Goal: Task Accomplishment & Management: Use online tool/utility

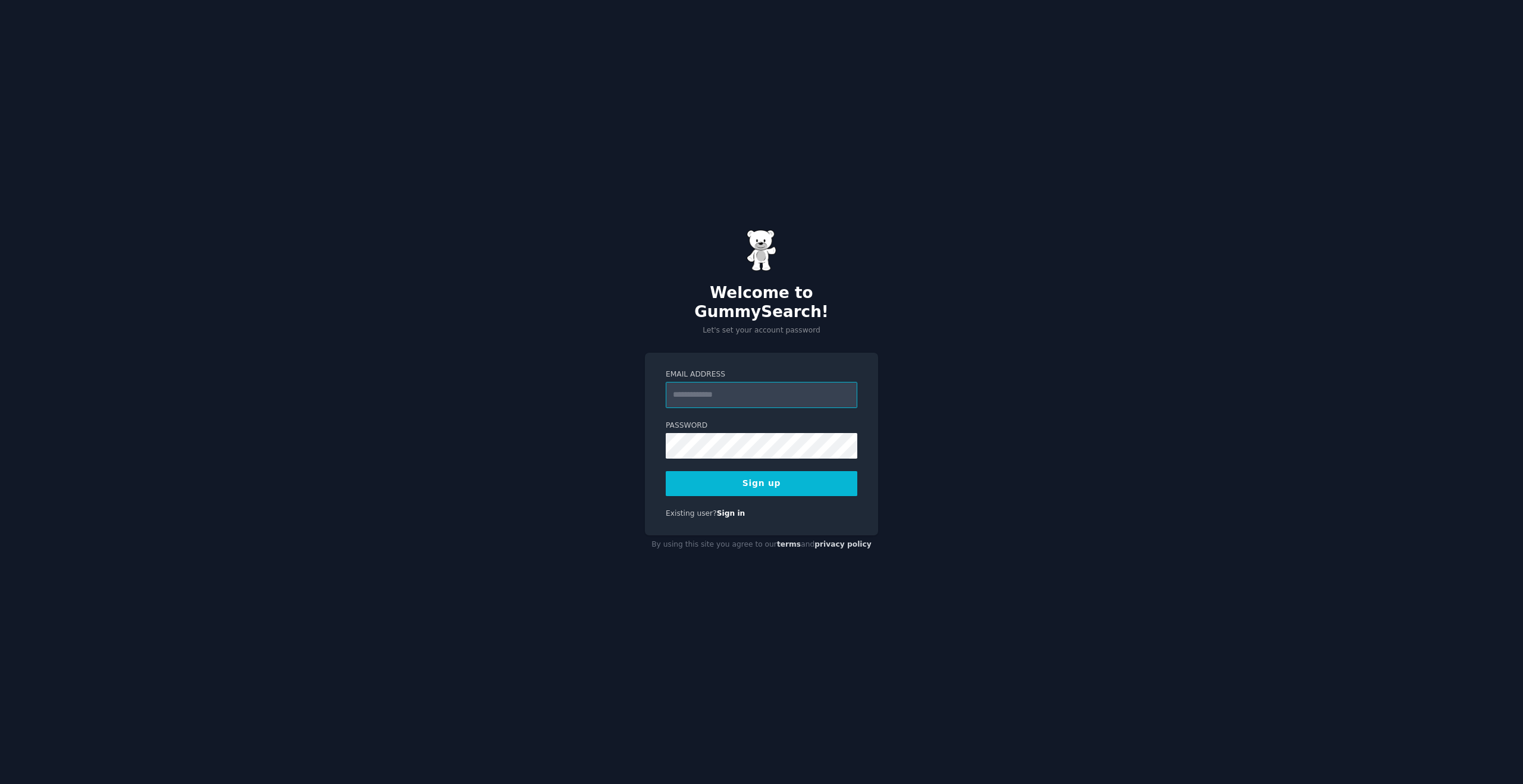
click at [713, 386] on input "Email Address" at bounding box center [762, 394] width 191 height 26
type input "**********"
click at [666, 471] on button "Sign up" at bounding box center [762, 483] width 191 height 25
click at [758, 471] on div "Sign up" at bounding box center [762, 483] width 191 height 25
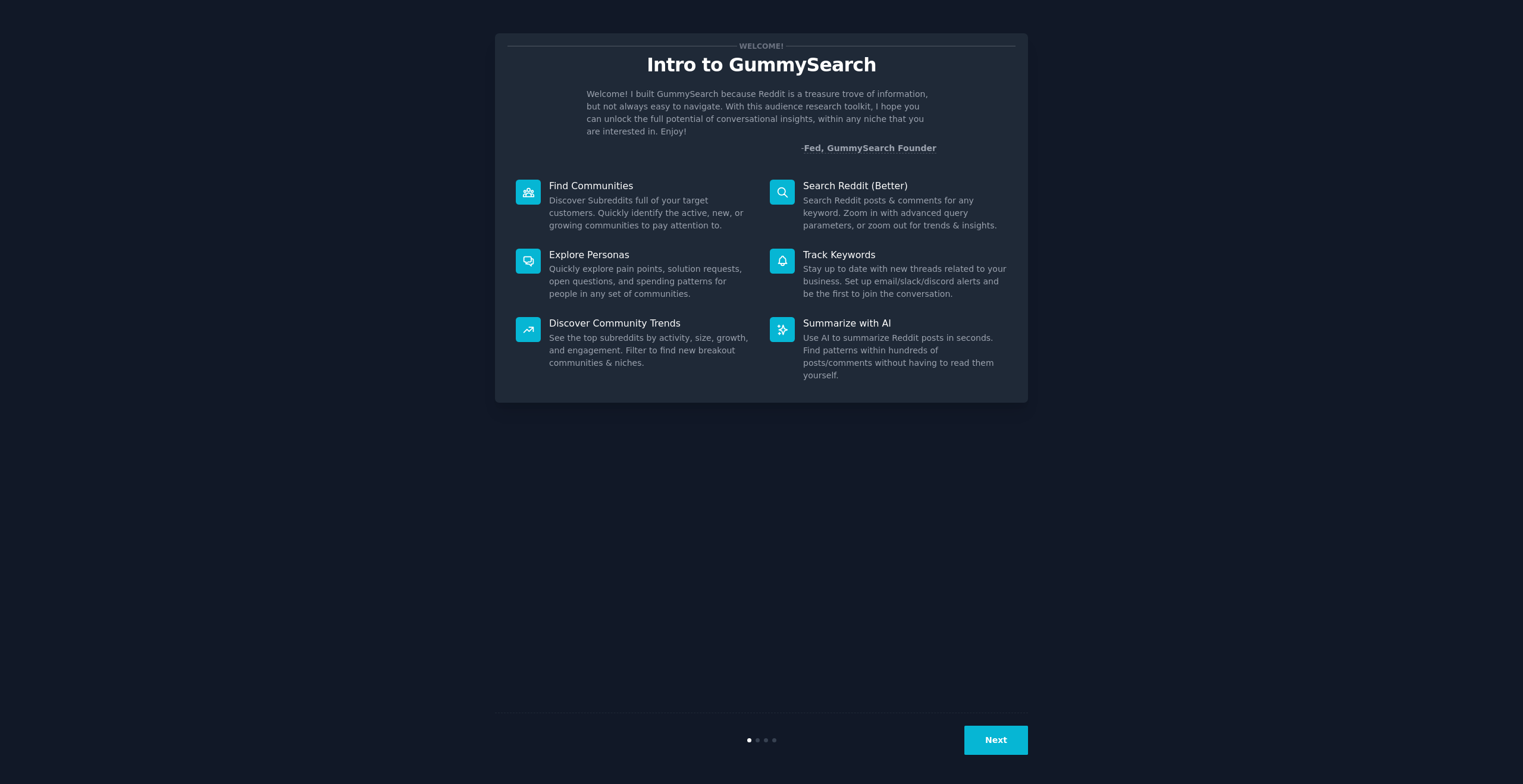
click at [1010, 729] on button "Next" at bounding box center [996, 740] width 63 height 29
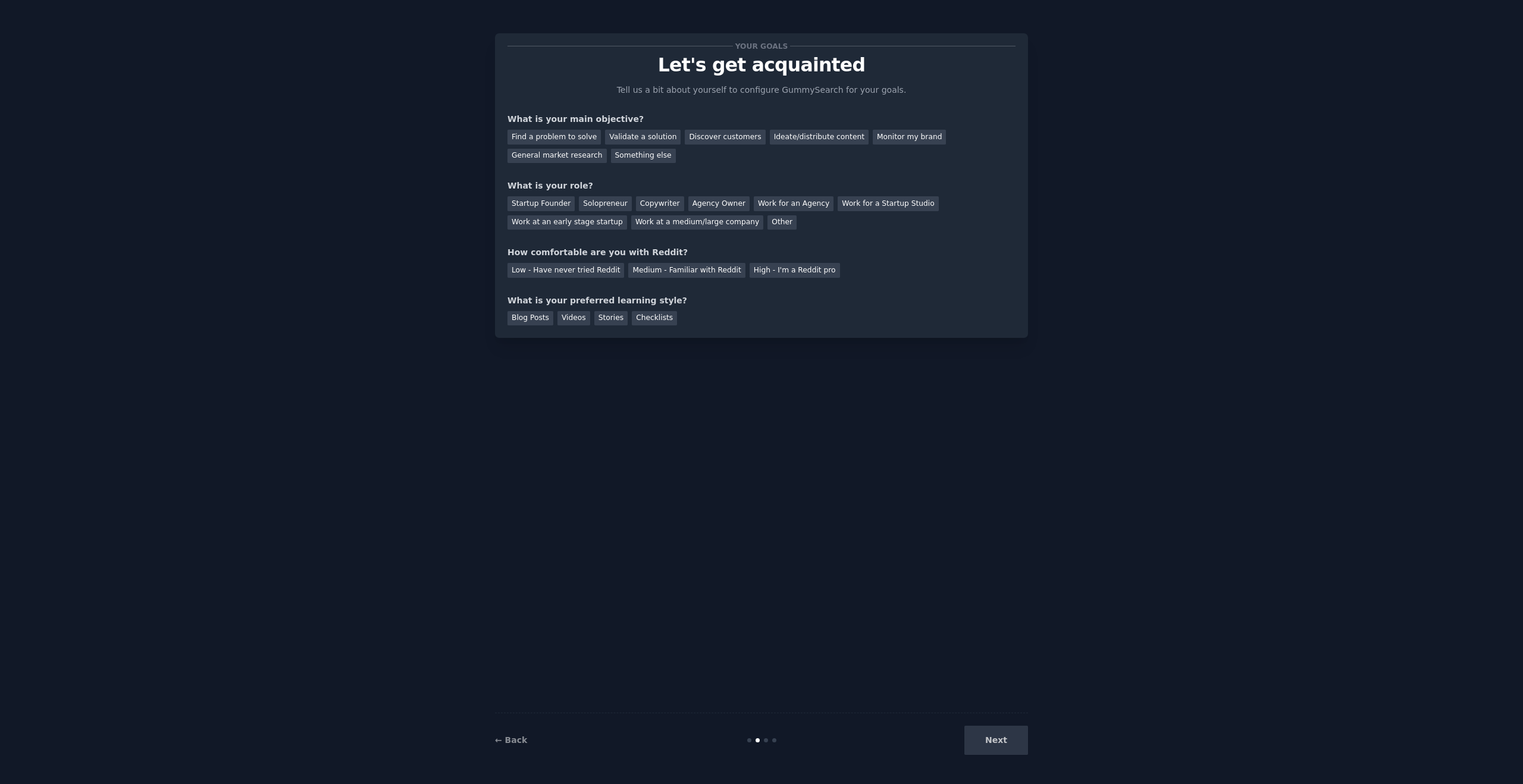
click at [1010, 728] on div "Next" at bounding box center [939, 740] width 178 height 29
click at [840, 138] on div "Ideate/distribute content" at bounding box center [819, 137] width 99 height 15
click at [564, 151] on div "General market research" at bounding box center [557, 156] width 100 height 15
click at [797, 138] on div "Ideate/distribute content" at bounding box center [819, 137] width 99 height 15
click at [595, 150] on div "General market research" at bounding box center [557, 156] width 100 height 15
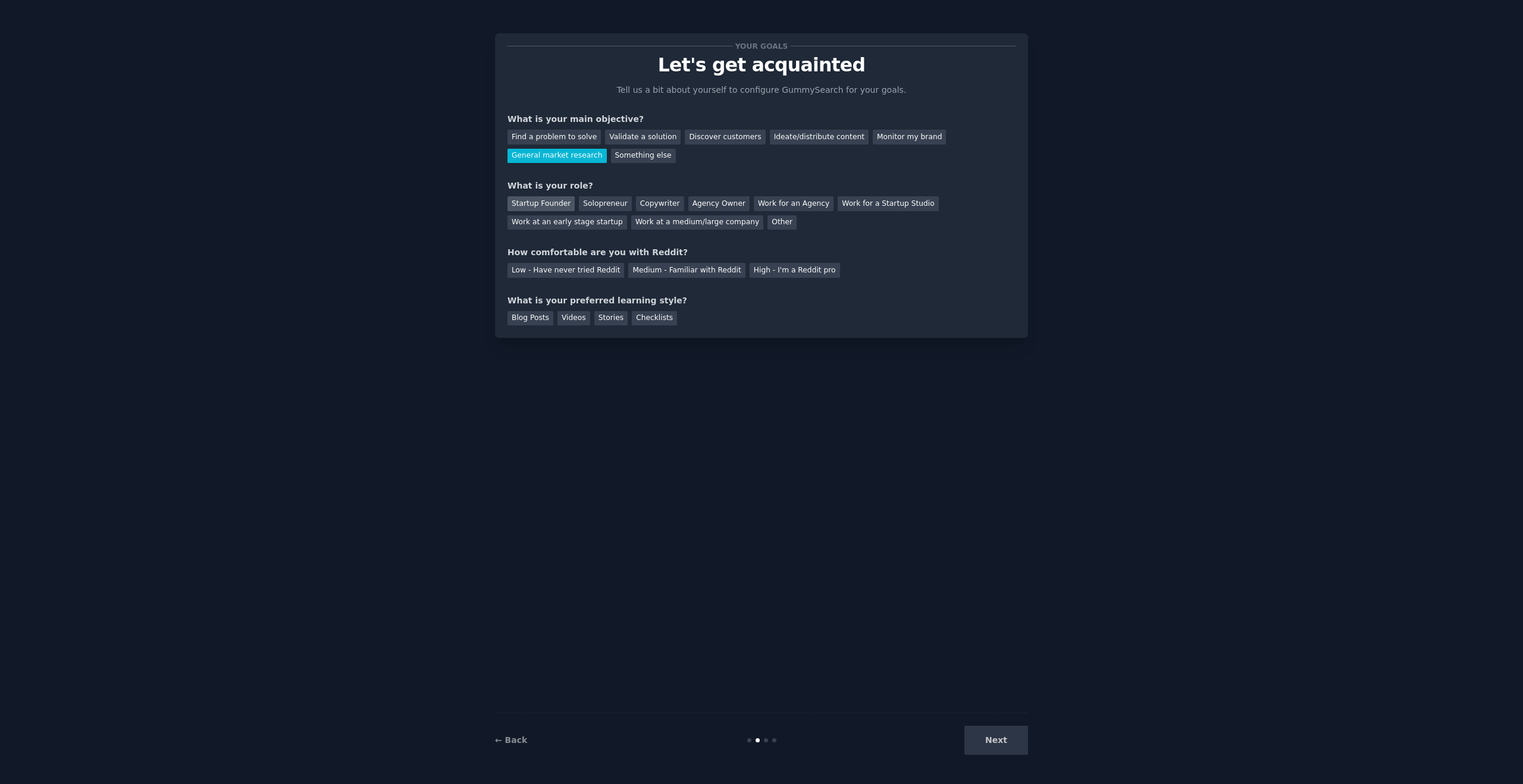
click at [566, 203] on div "Startup Founder" at bounding box center [541, 203] width 67 height 15
click at [720, 222] on div "Work at a medium/large company" at bounding box center [697, 222] width 132 height 15
click at [774, 266] on div "High - I'm a Reddit pro" at bounding box center [794, 270] width 91 height 15
click at [533, 314] on div "Blog Posts" at bounding box center [530, 318] width 46 height 15
click at [559, 316] on div "Videos" at bounding box center [574, 318] width 33 height 15
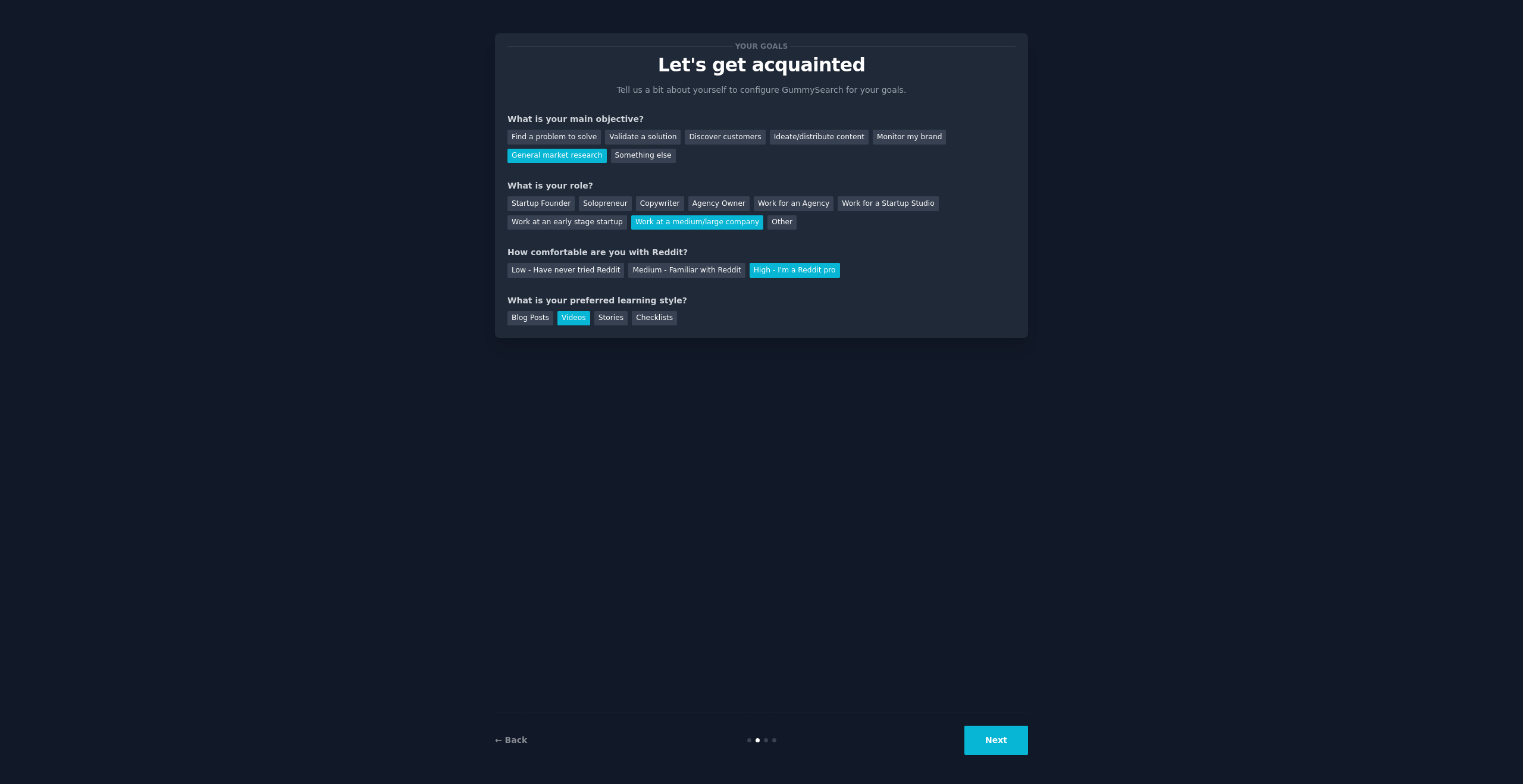
click at [999, 745] on button "Next" at bounding box center [996, 740] width 63 height 29
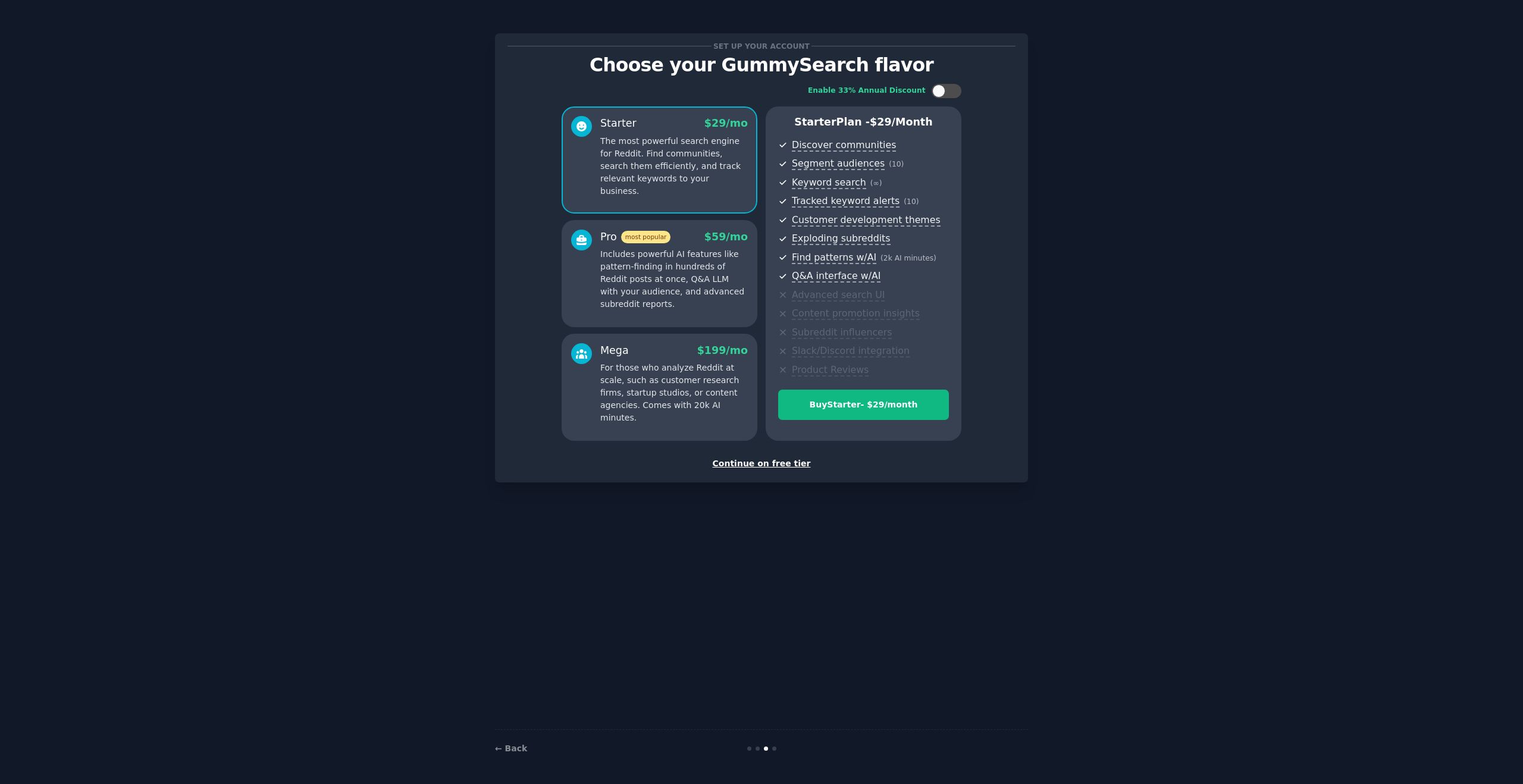
click at [783, 467] on div "Continue on free tier" at bounding box center [761, 464] width 508 height 13
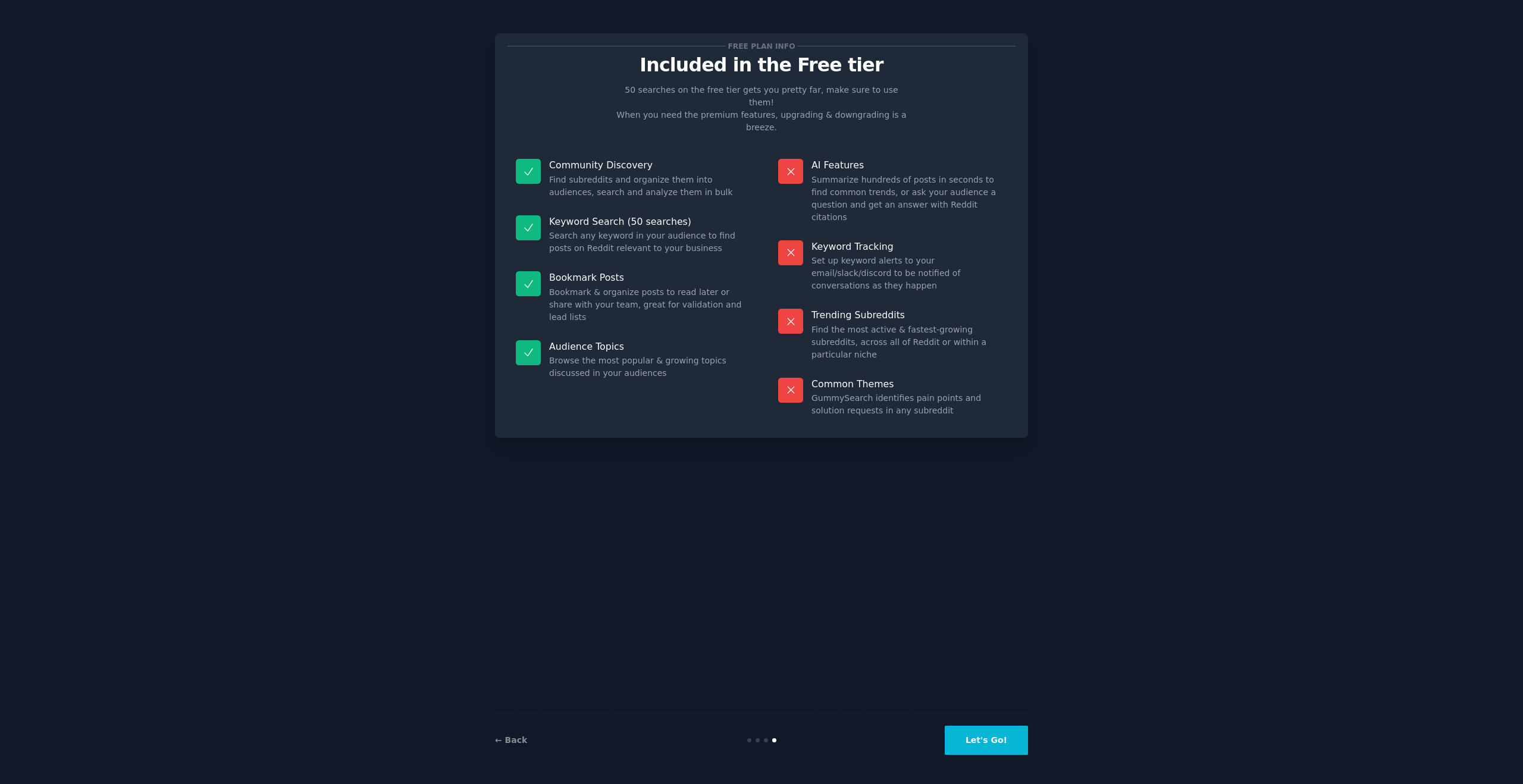
click at [1014, 729] on button "Let's Go!" at bounding box center [986, 740] width 83 height 29
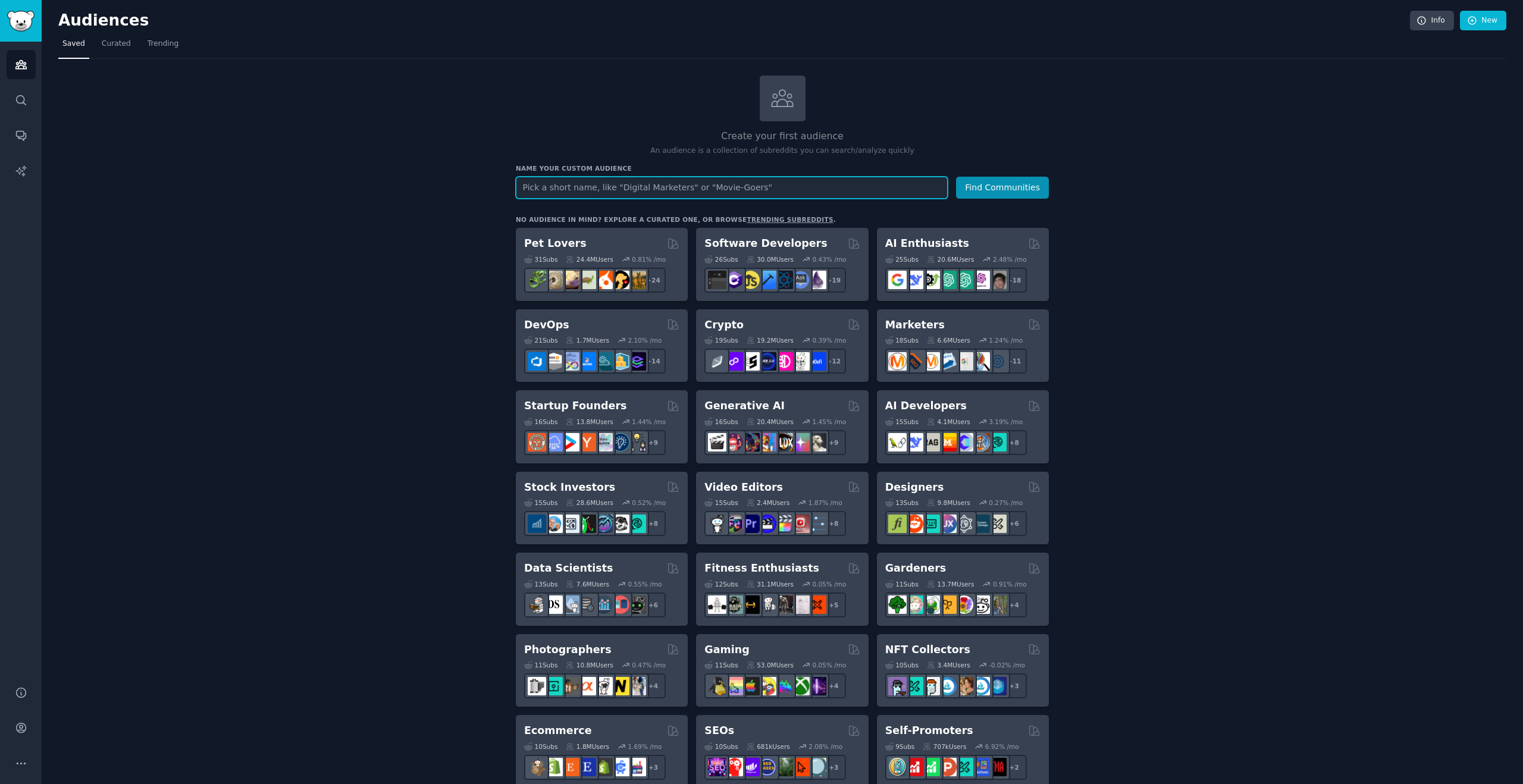
click at [684, 188] on input "text" at bounding box center [731, 188] width 432 height 22
click at [608, 188] on input "text" at bounding box center [731, 188] width 432 height 22
type input "I wish"
click at [956, 177] on button "Find Communities" at bounding box center [1002, 188] width 93 height 22
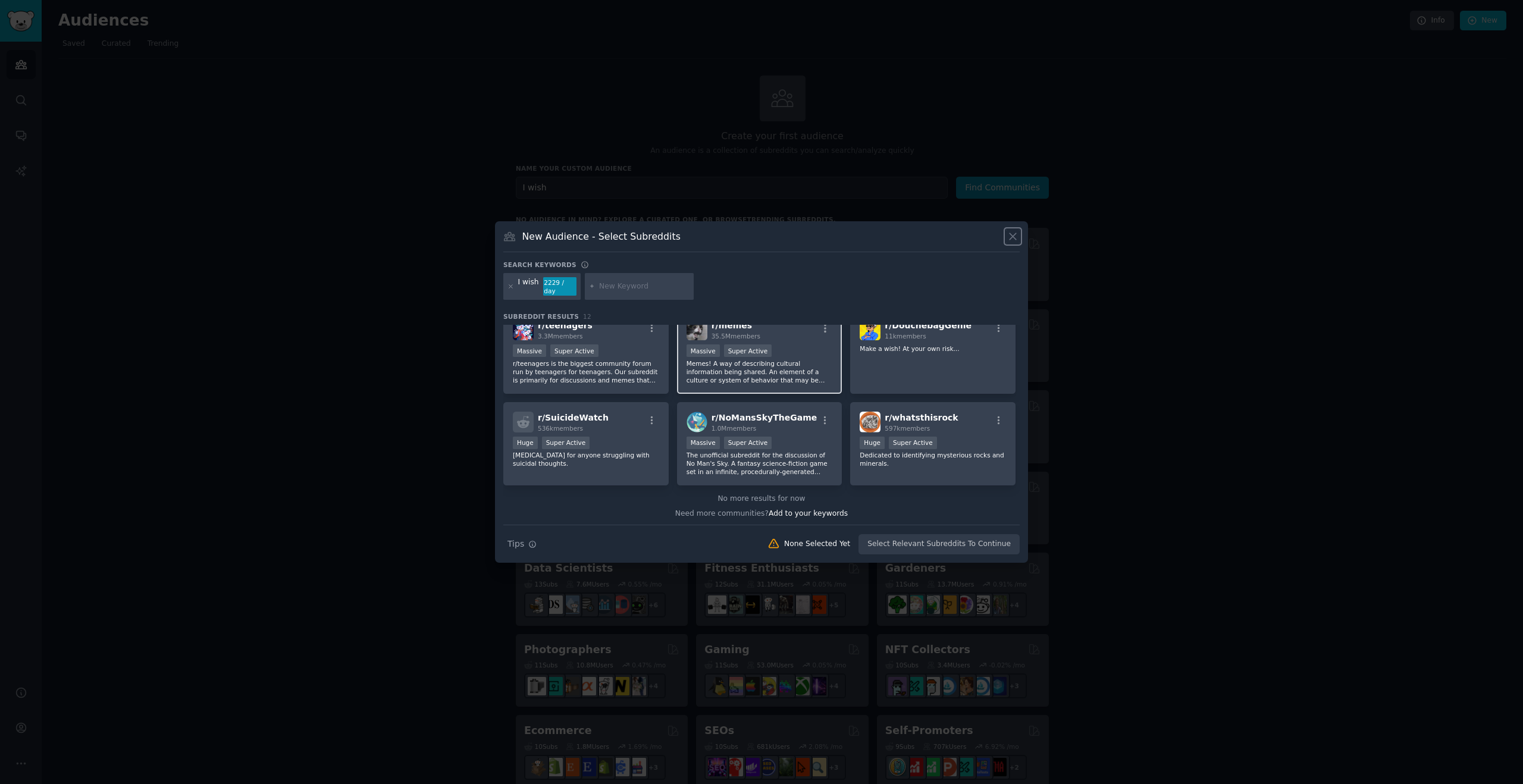
scroll to position [201, 0]
